Goal: Register for event/course

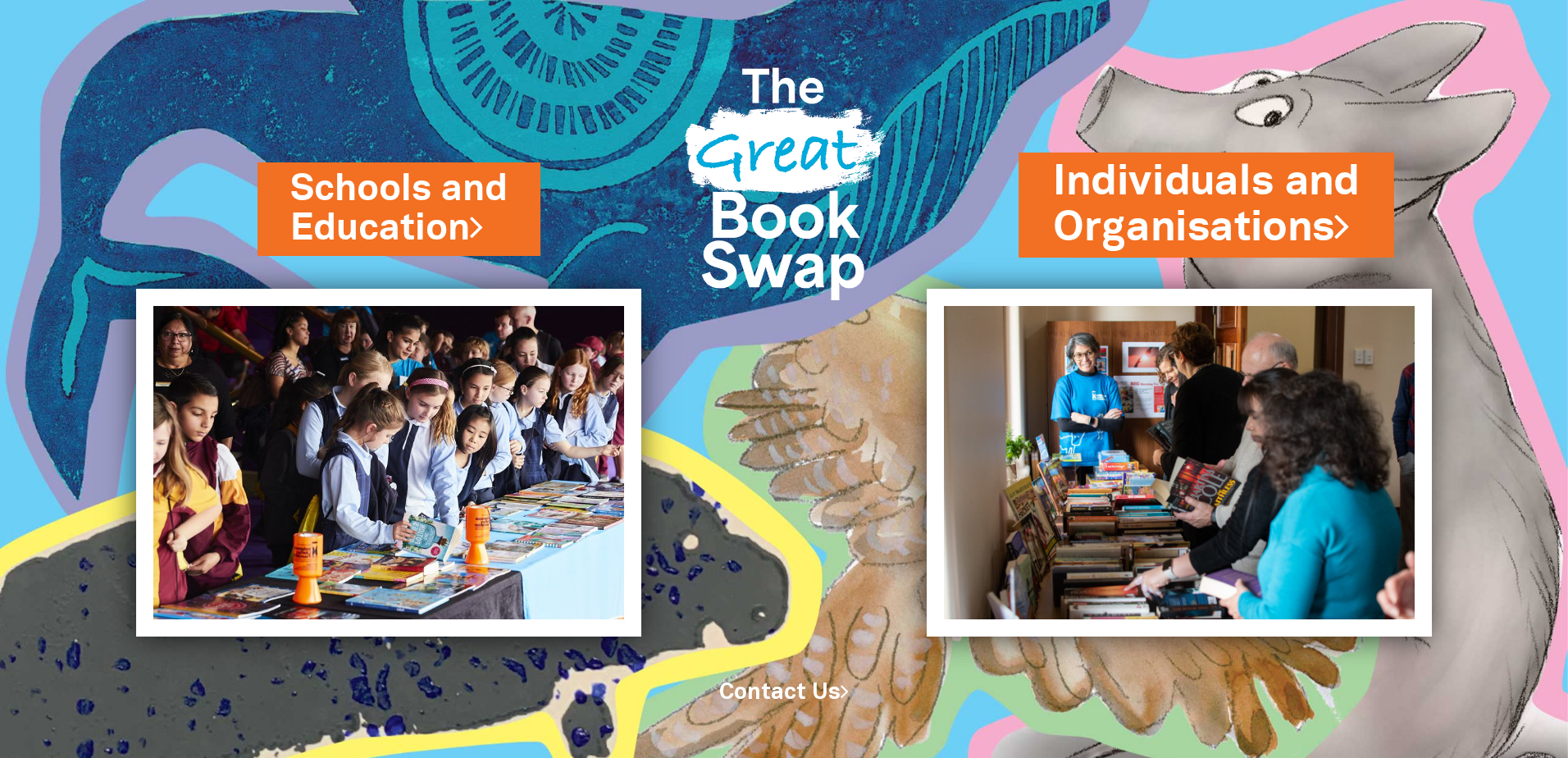
click at [1177, 234] on link "Individuals and Organisations" at bounding box center [1206, 205] width 307 height 103
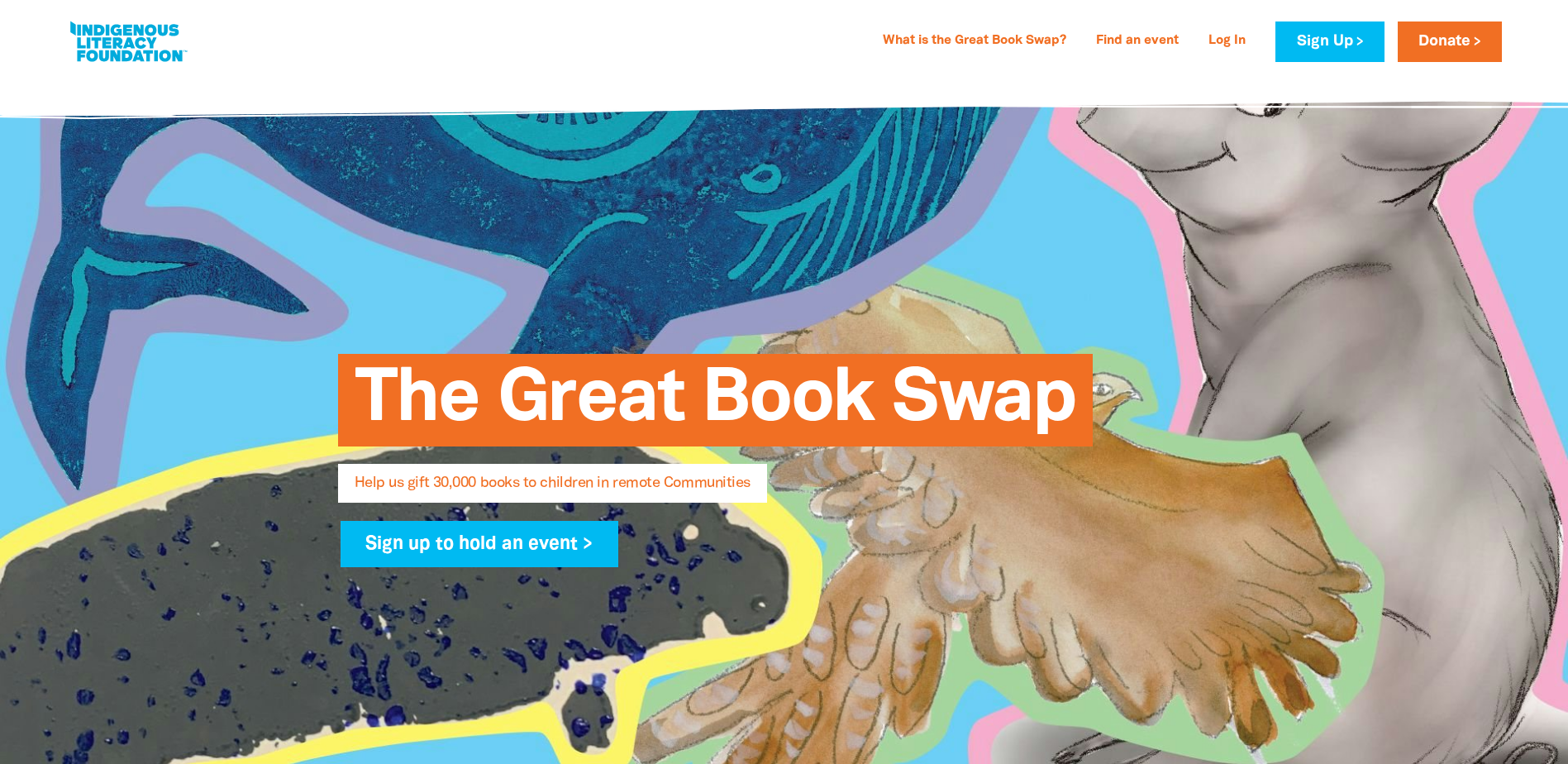
select select "AU"
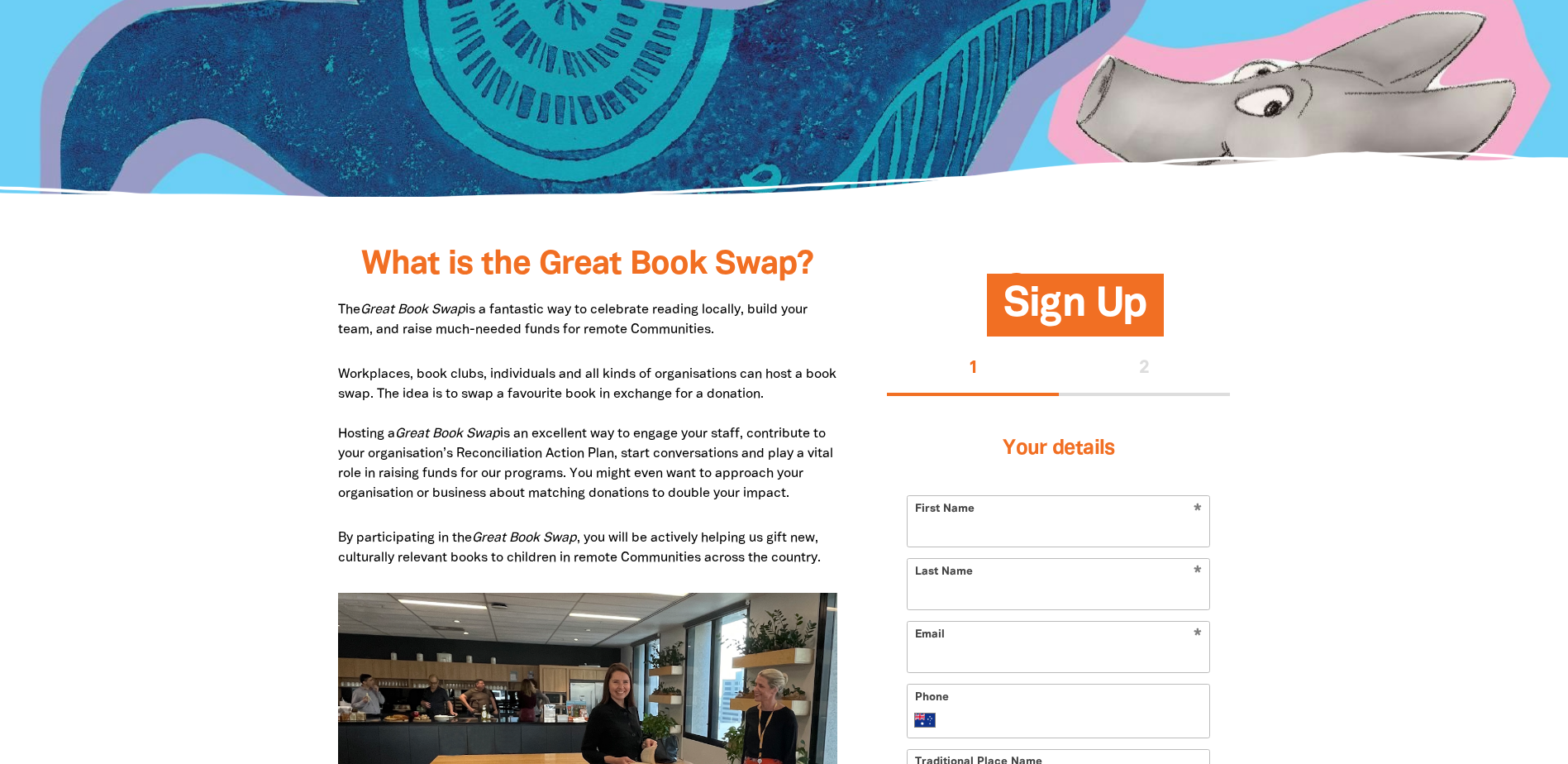
scroll to position [661, 0]
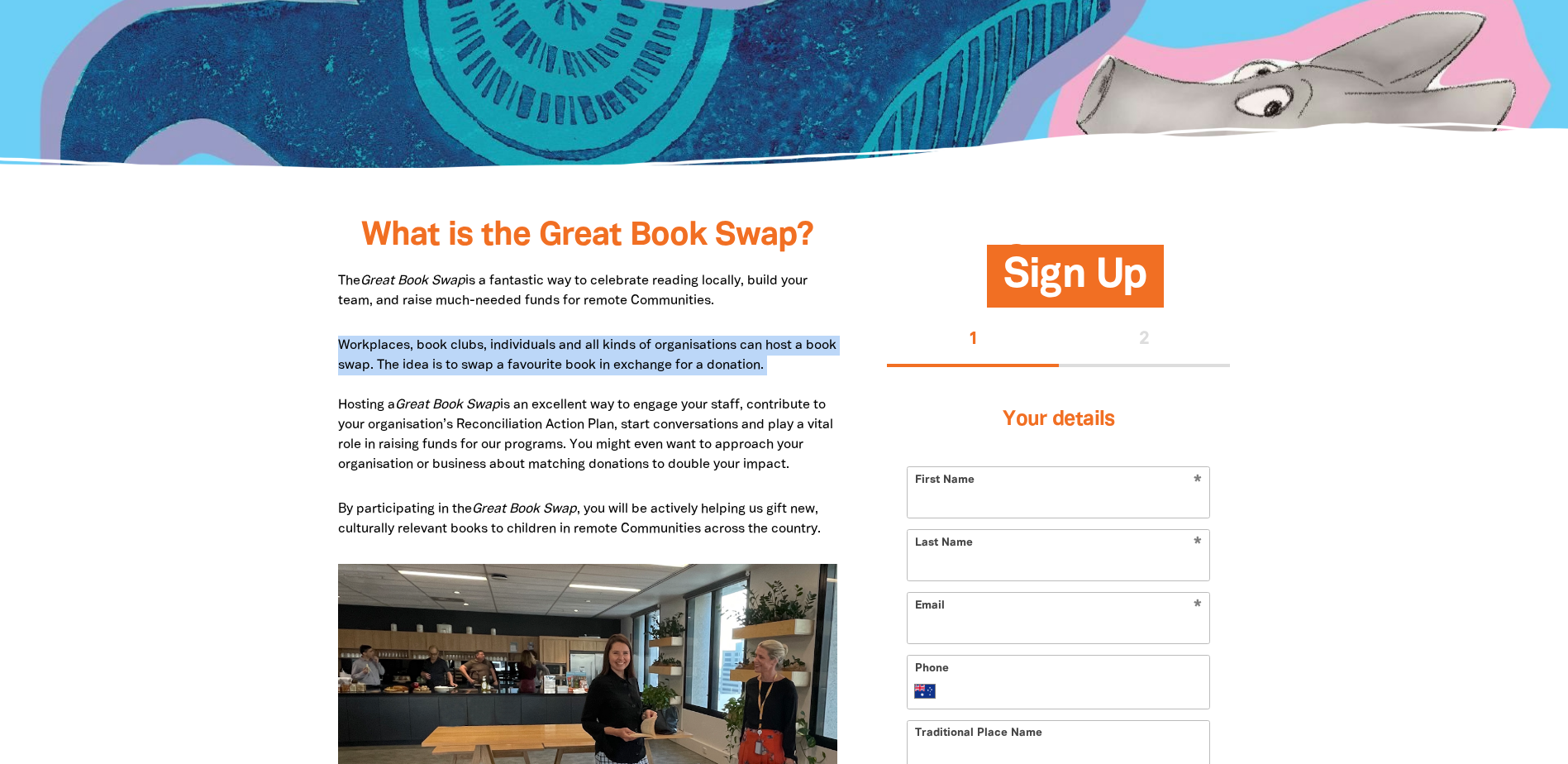
drag, startPoint x: 330, startPoint y: 338, endPoint x: 510, endPoint y: 390, distance: 187.4
click at [510, 390] on p "Workplaces, book clubs, individuals and all kinds of organisations can host a b…" at bounding box center [587, 405] width 500 height 139
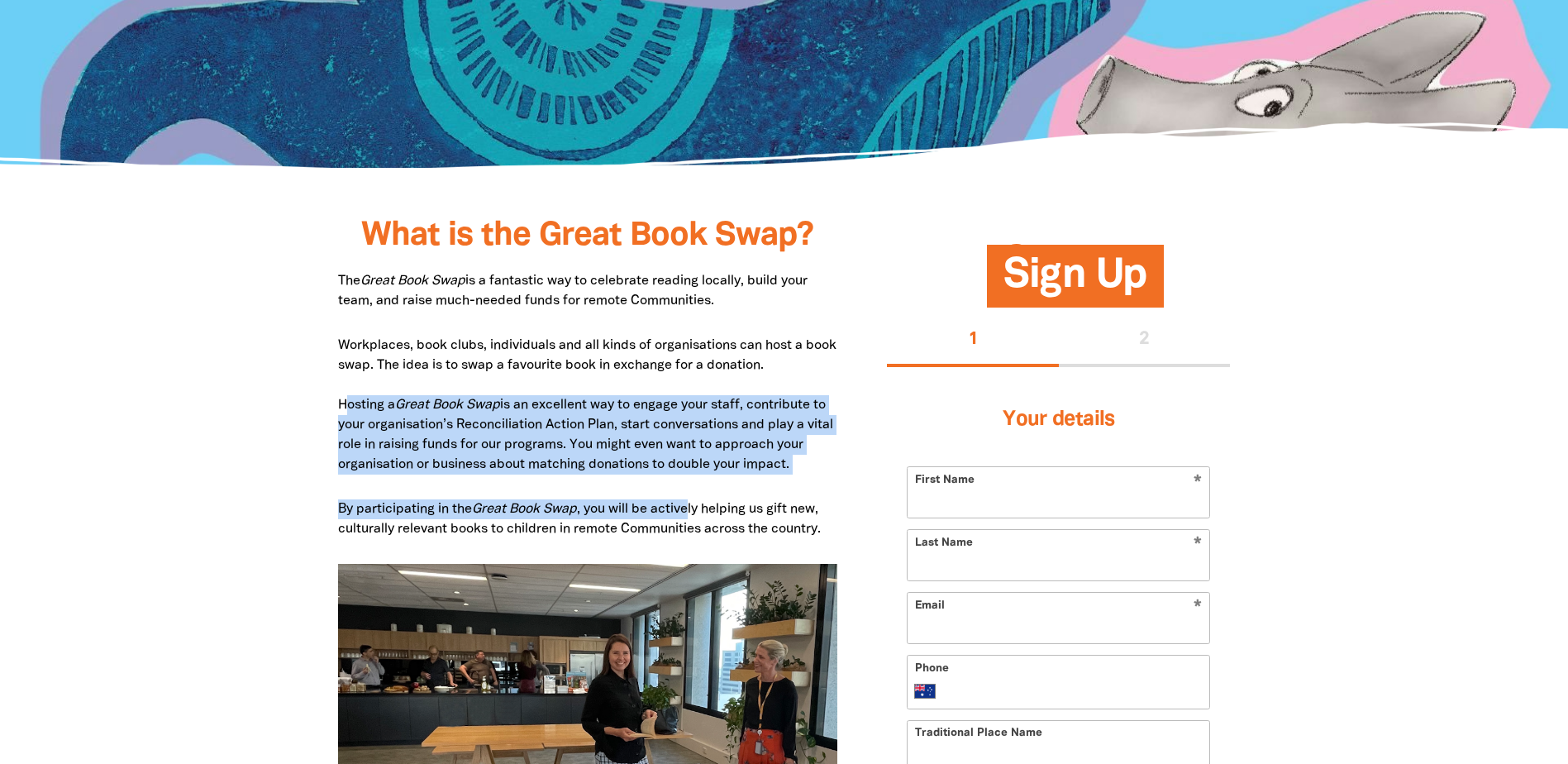
drag, startPoint x: 430, startPoint y: 424, endPoint x: 691, endPoint y: 477, distance: 266.3
drag, startPoint x: 691, startPoint y: 477, endPoint x: 679, endPoint y: 464, distance: 17.7
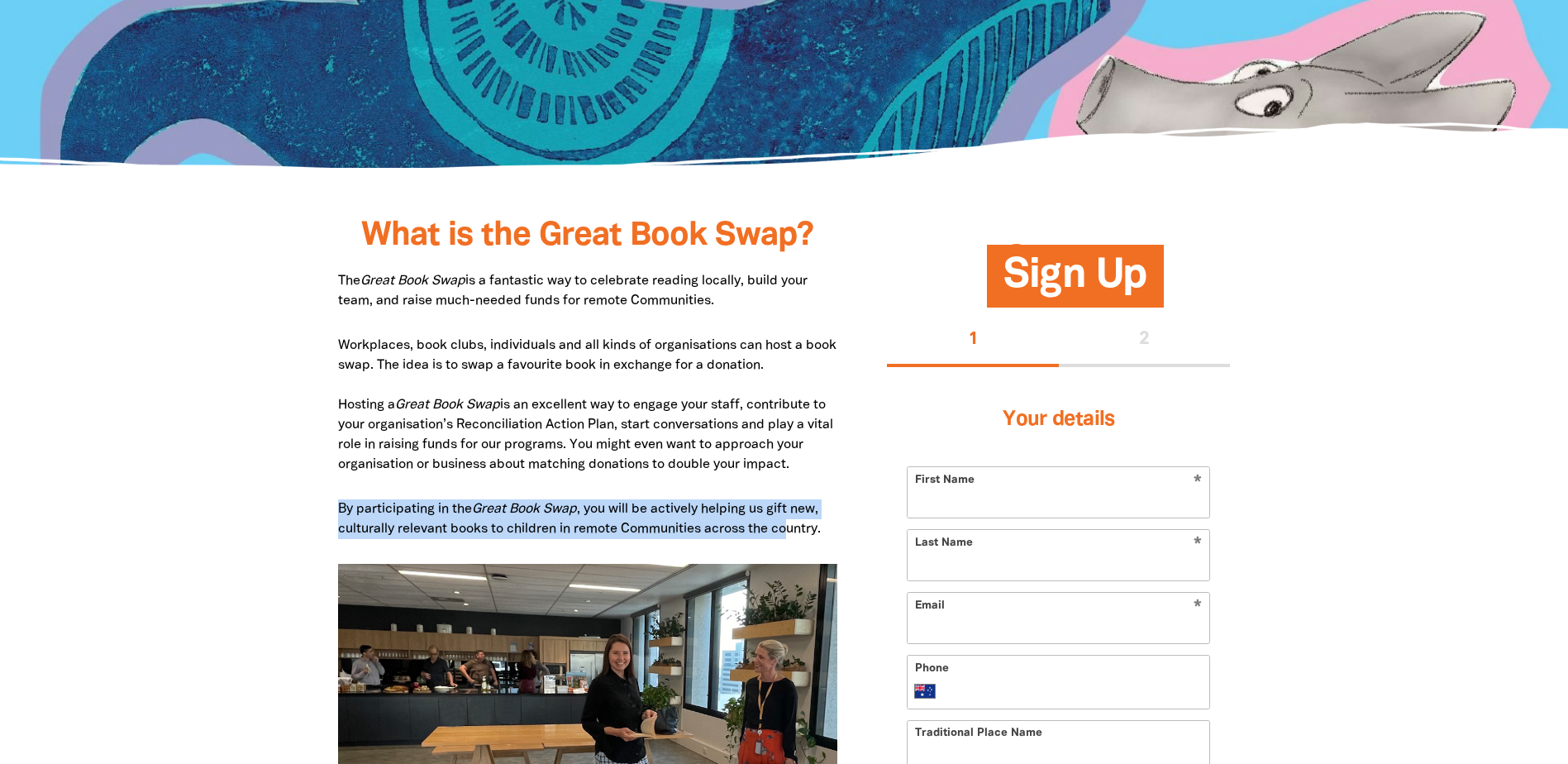
drag, startPoint x: 306, startPoint y: 499, endPoint x: 793, endPoint y: 525, distance: 487.7
click at [793, 525] on p "By participating in the Great Book Swap , you will be actively helping us gift …" at bounding box center [587, 519] width 500 height 40
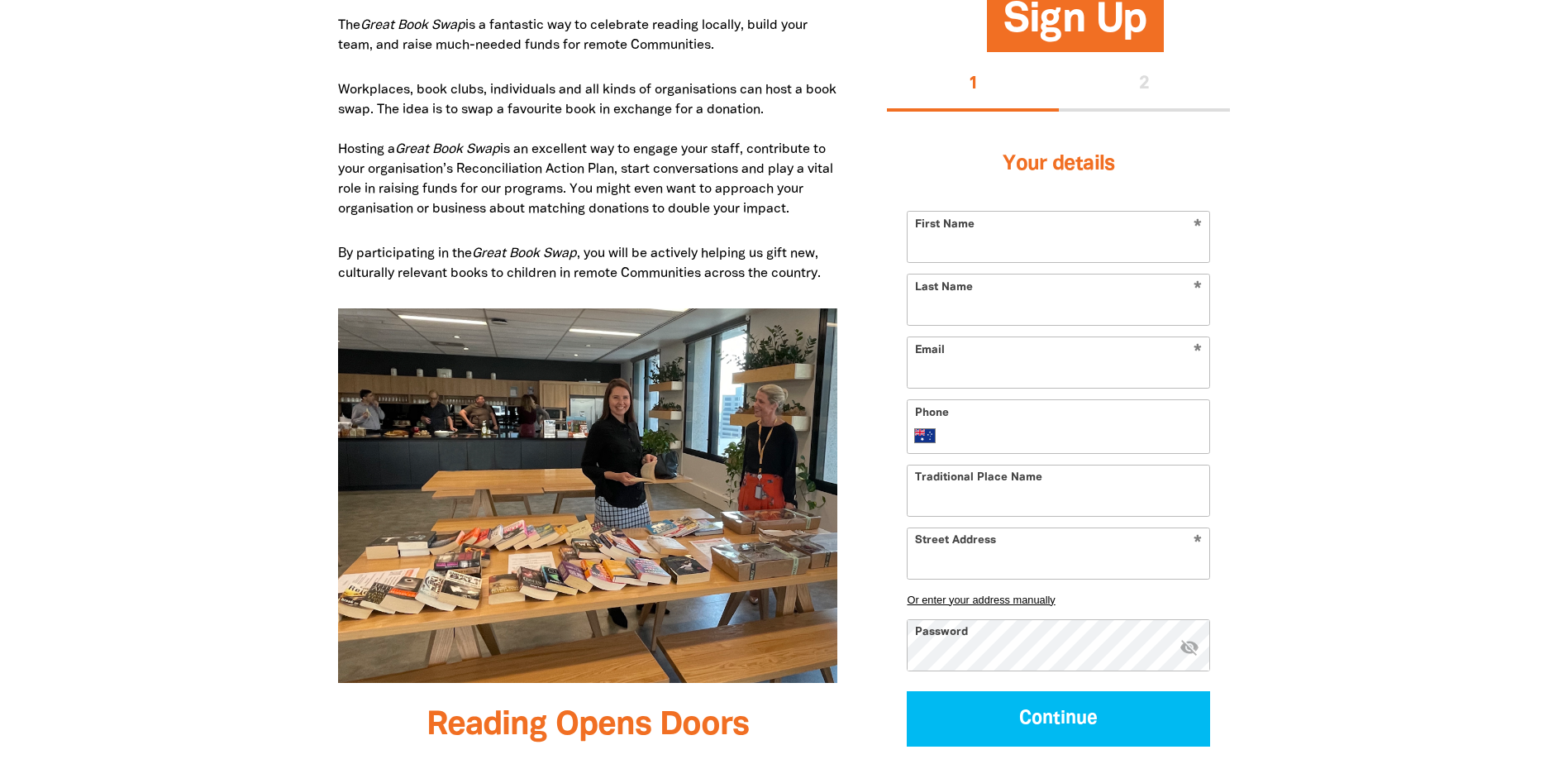
scroll to position [578, 0]
